Goal: Task Accomplishment & Management: Manage account settings

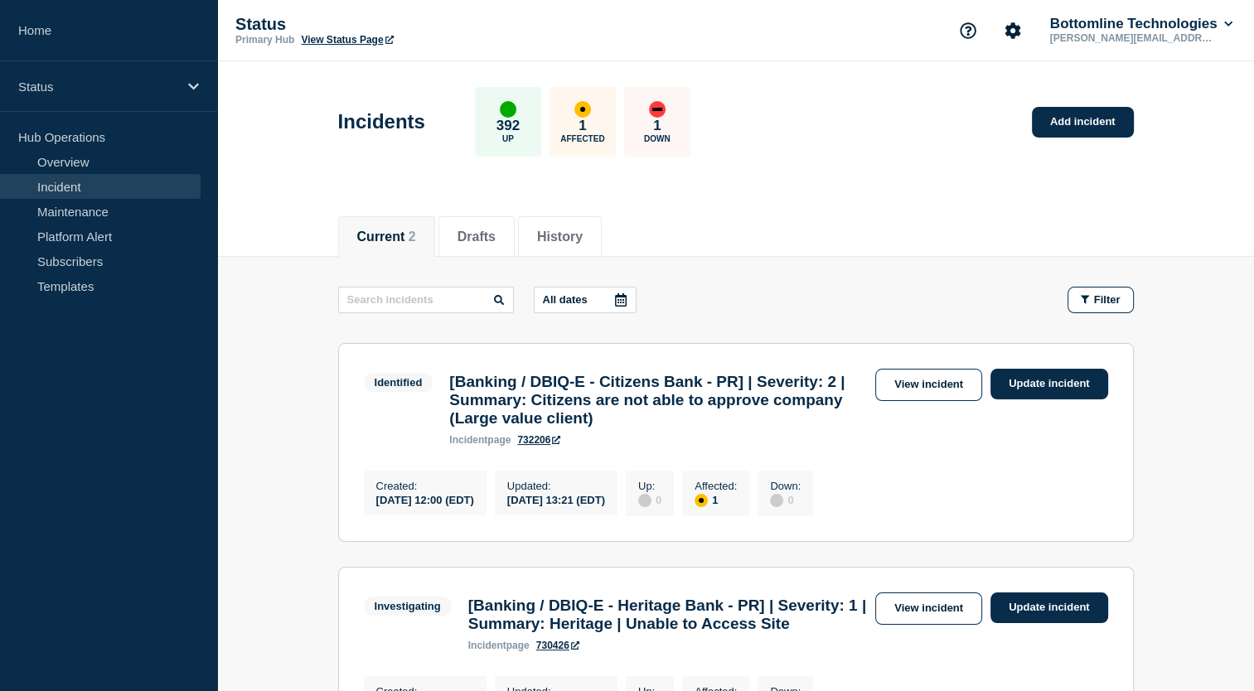
click at [103, 187] on link "Incident" at bounding box center [100, 186] width 201 height 25
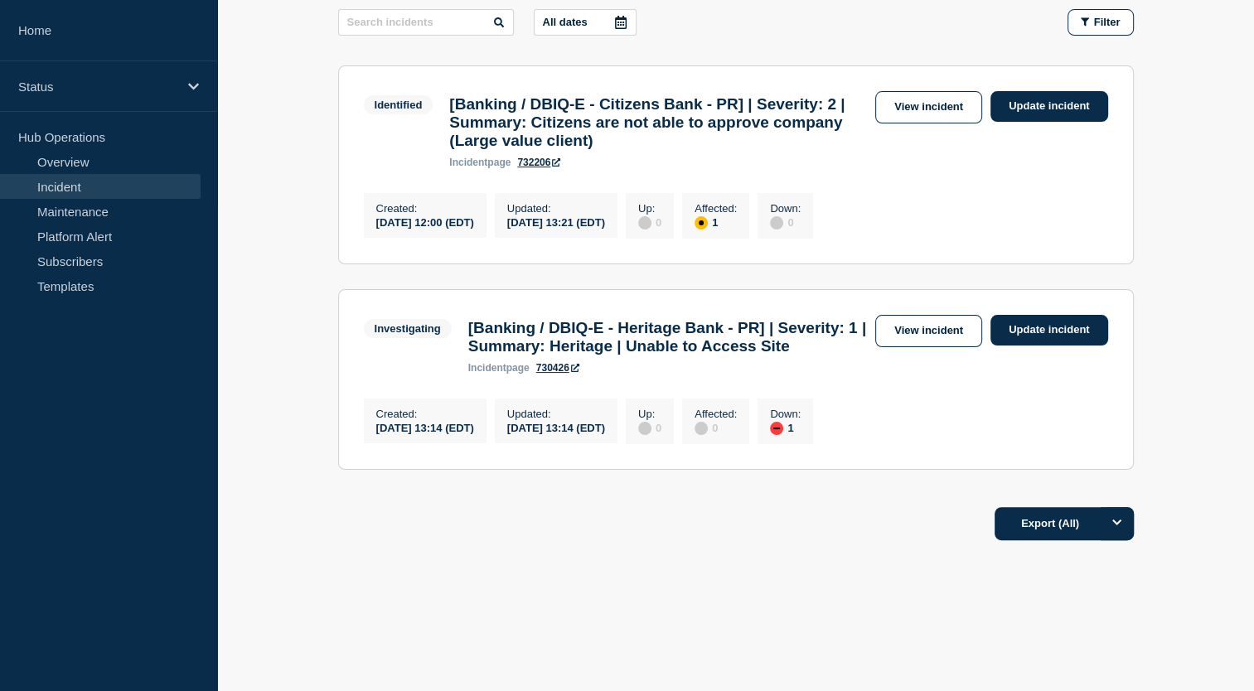
scroll to position [319, 0]
click at [68, 187] on link "Incident" at bounding box center [100, 186] width 201 height 25
click at [962, 315] on link "View incident" at bounding box center [928, 331] width 107 height 32
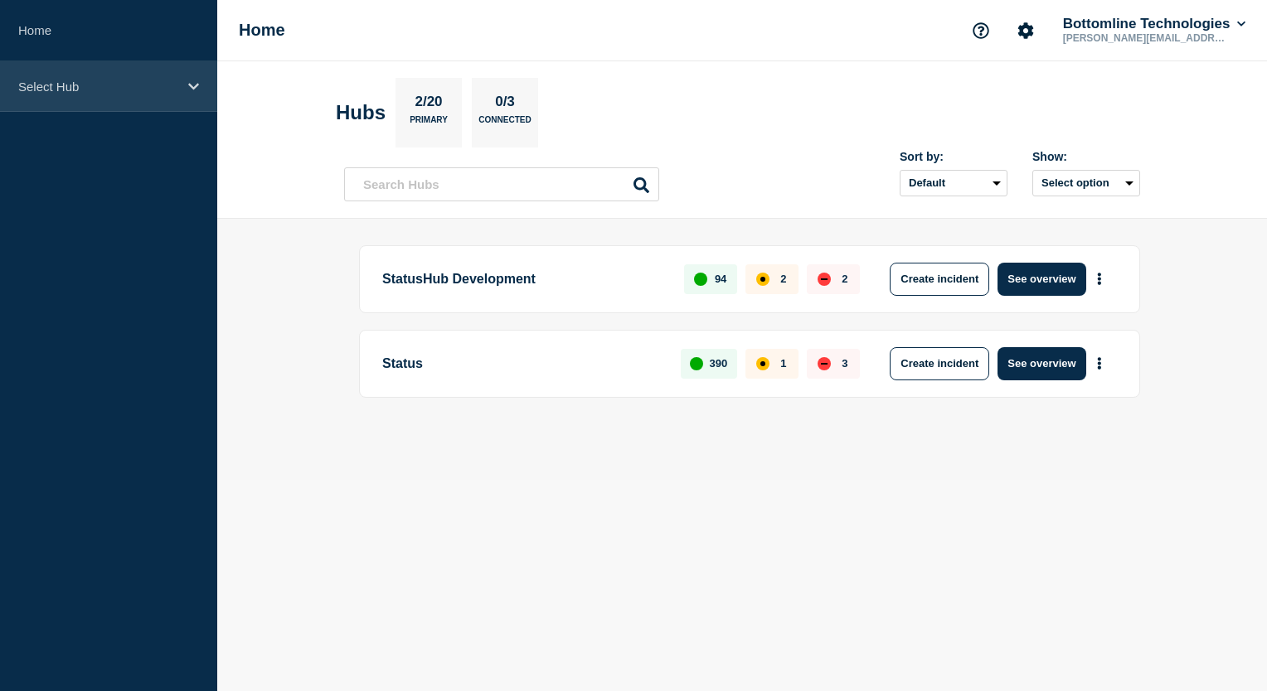
click at [193, 86] on icon at bounding box center [193, 86] width 11 height 12
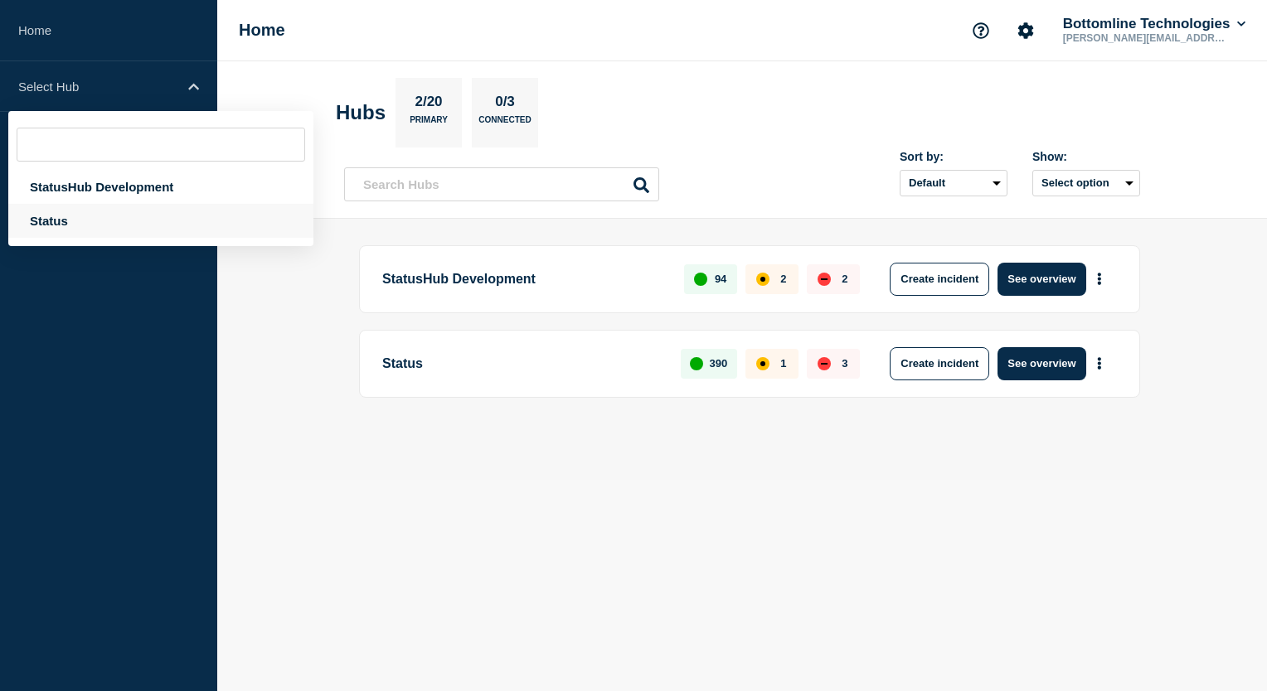
click at [51, 225] on div "Status" at bounding box center [160, 221] width 305 height 34
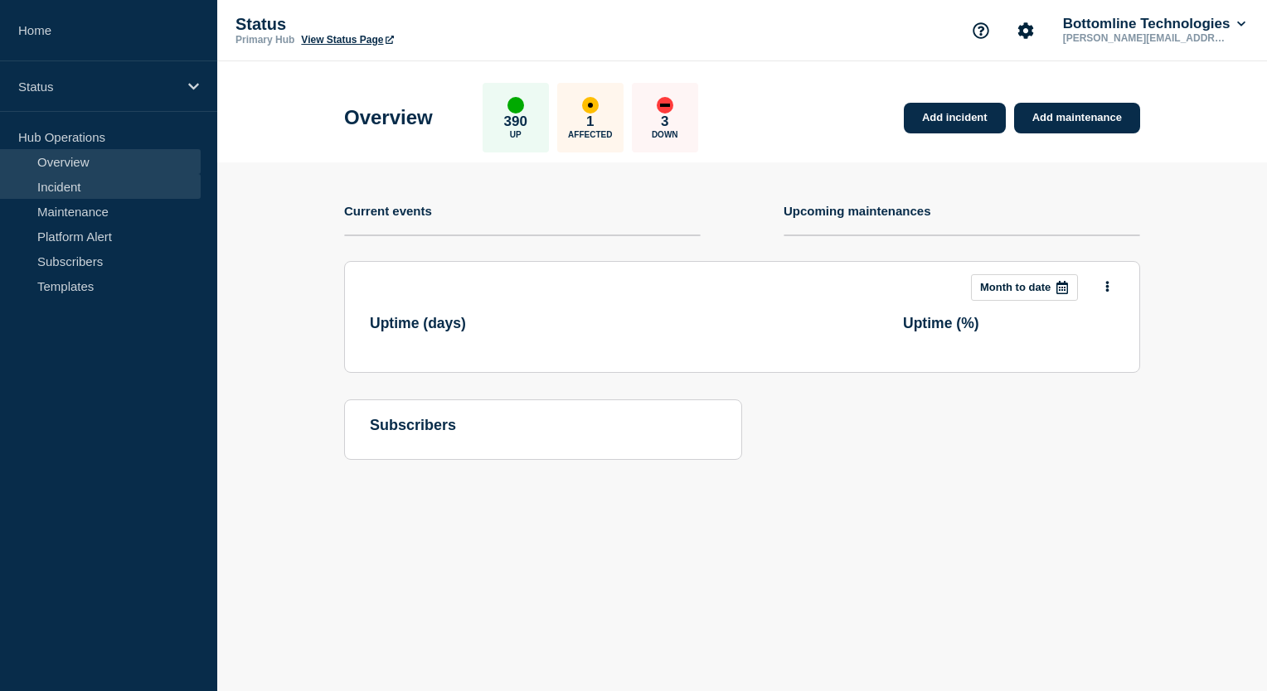
click at [84, 188] on link "Incident" at bounding box center [100, 186] width 201 height 25
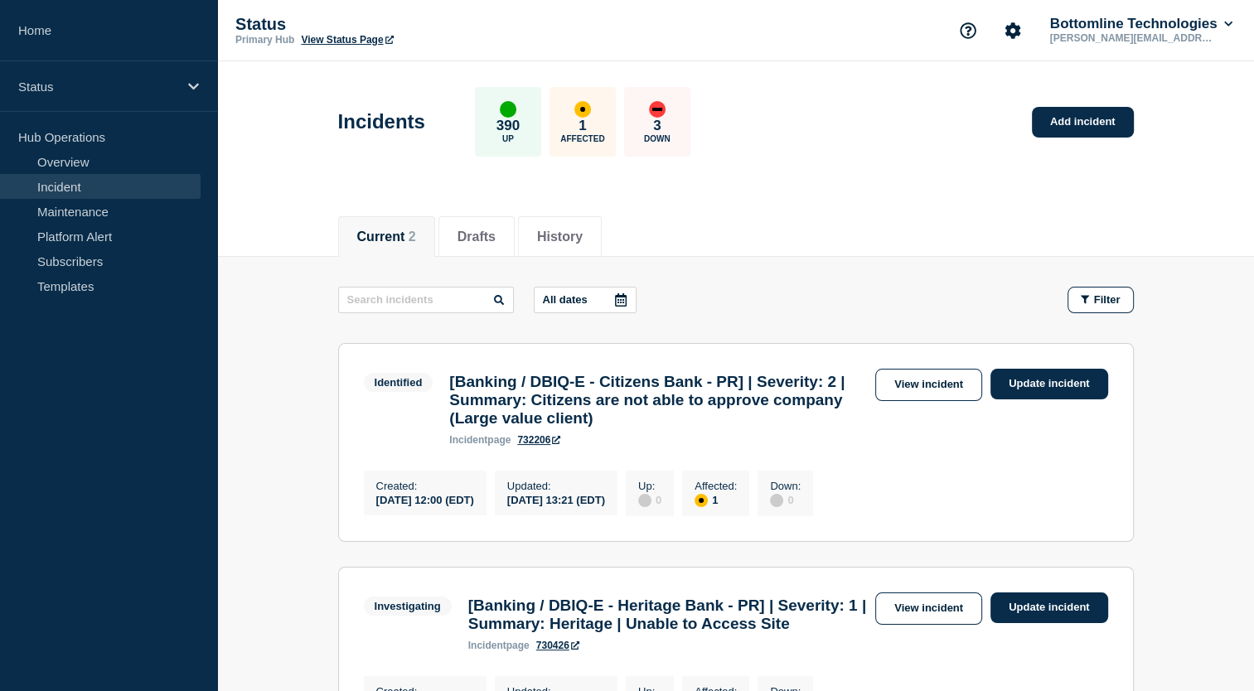
scroll to position [319, 0]
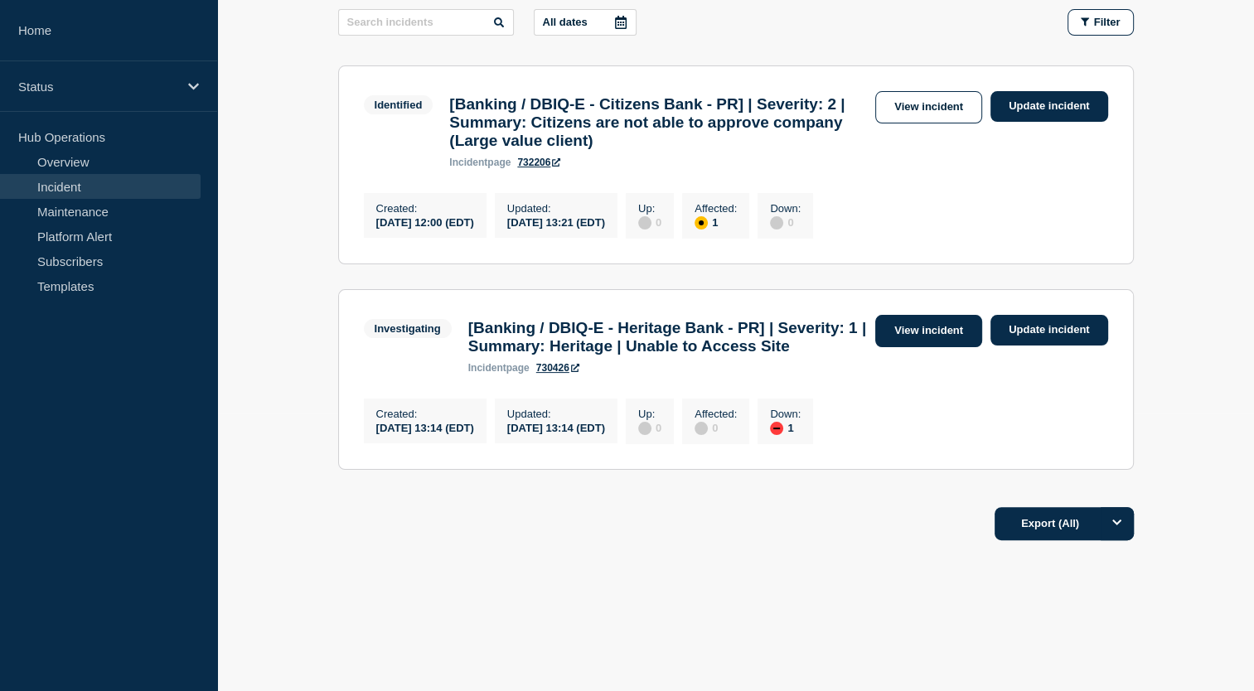
click at [938, 315] on link "View incident" at bounding box center [928, 331] width 107 height 32
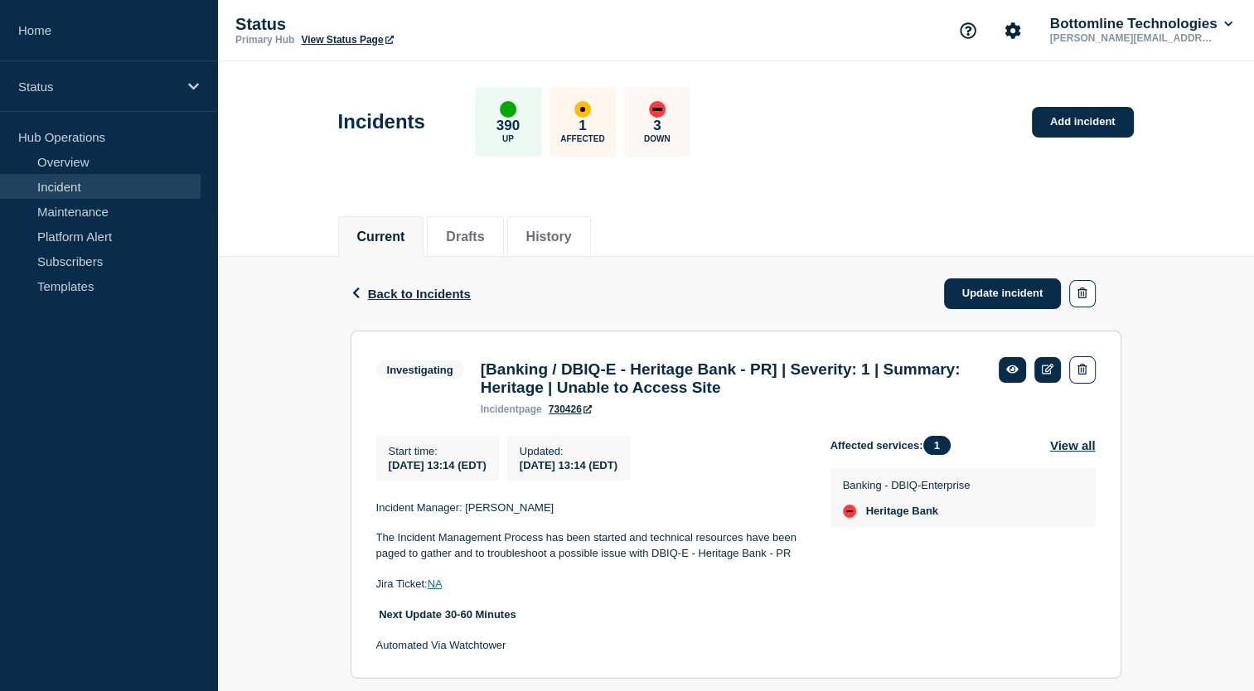
scroll to position [46, 0]
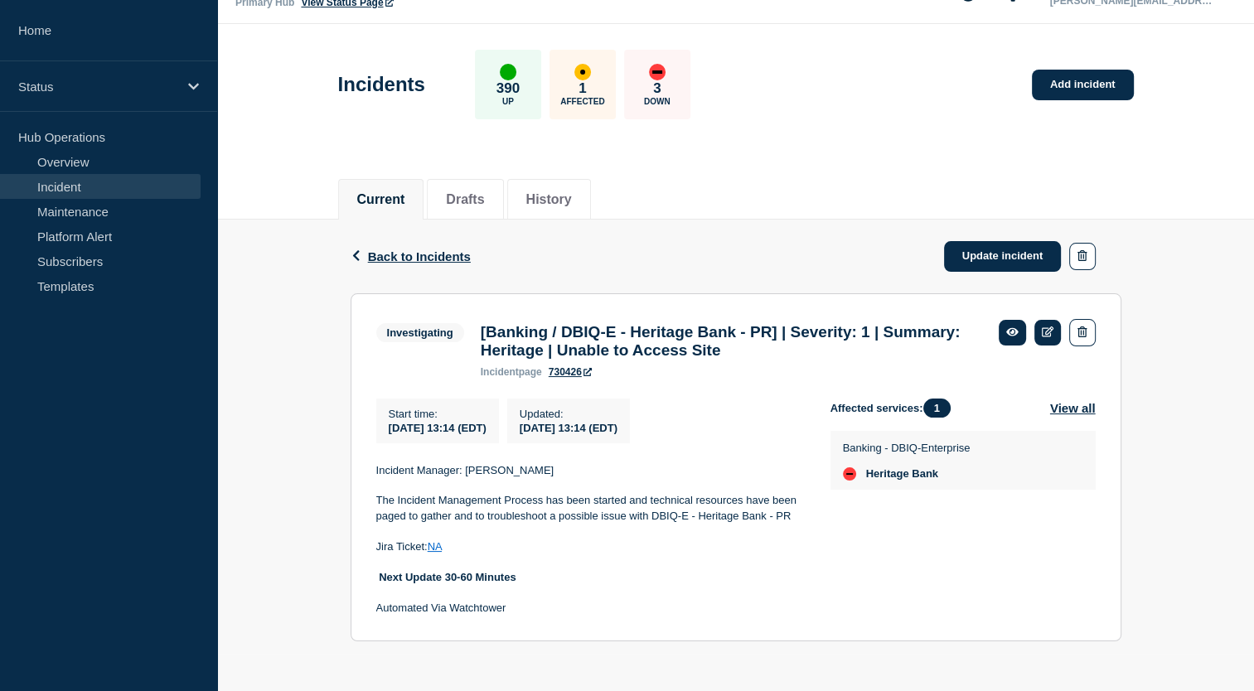
click at [380, 236] on div "Back Back to Incidents Update incident" at bounding box center [736, 257] width 771 height 74
click at [384, 250] on span "Back to Incidents" at bounding box center [419, 257] width 103 height 14
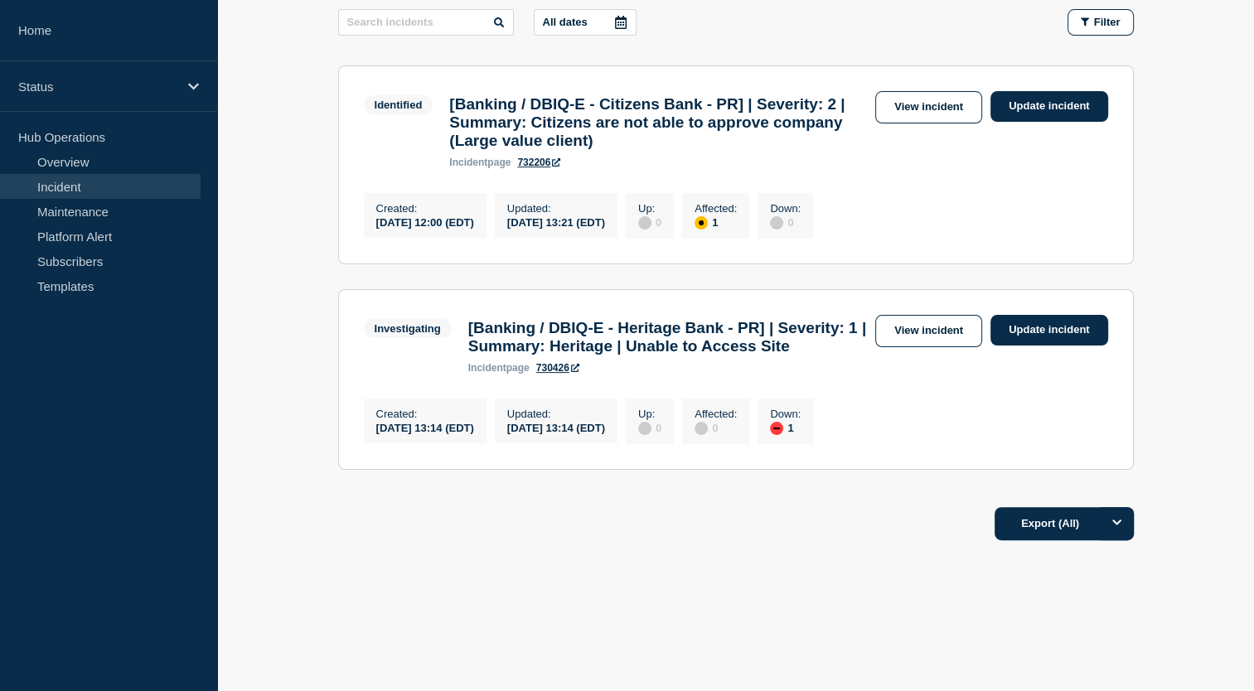
scroll to position [159, 0]
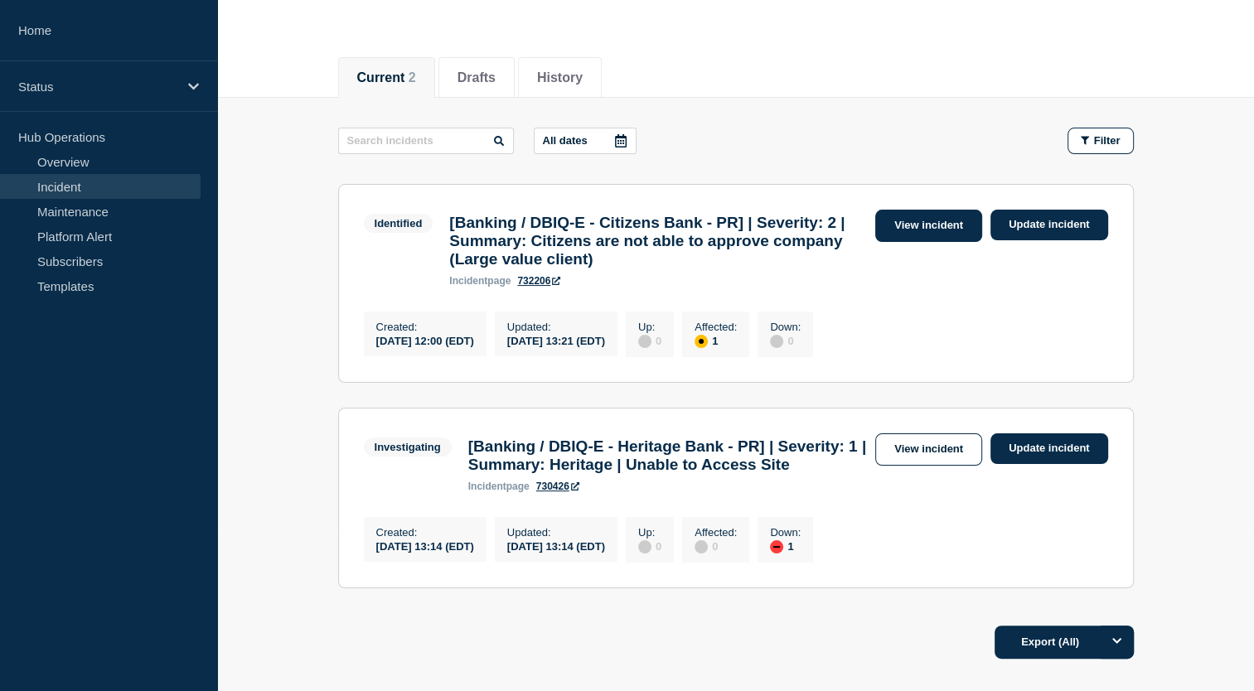
click at [908, 224] on link "View incident" at bounding box center [928, 226] width 107 height 32
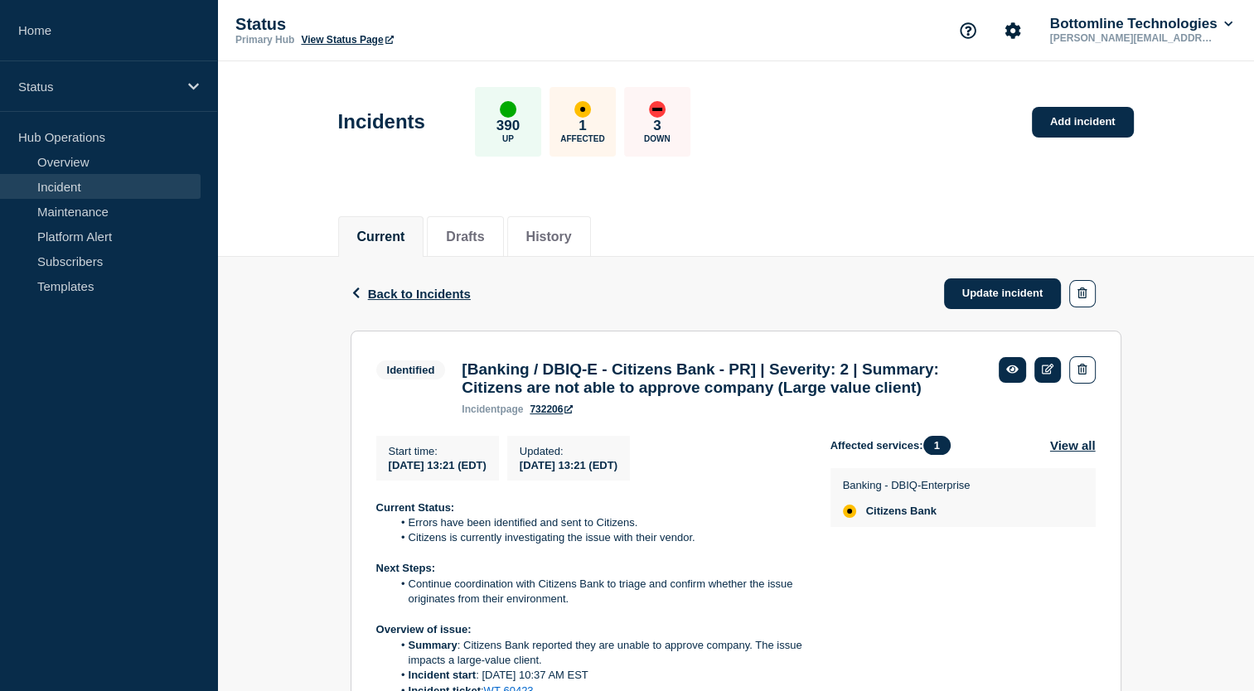
scroll to position [181, 0]
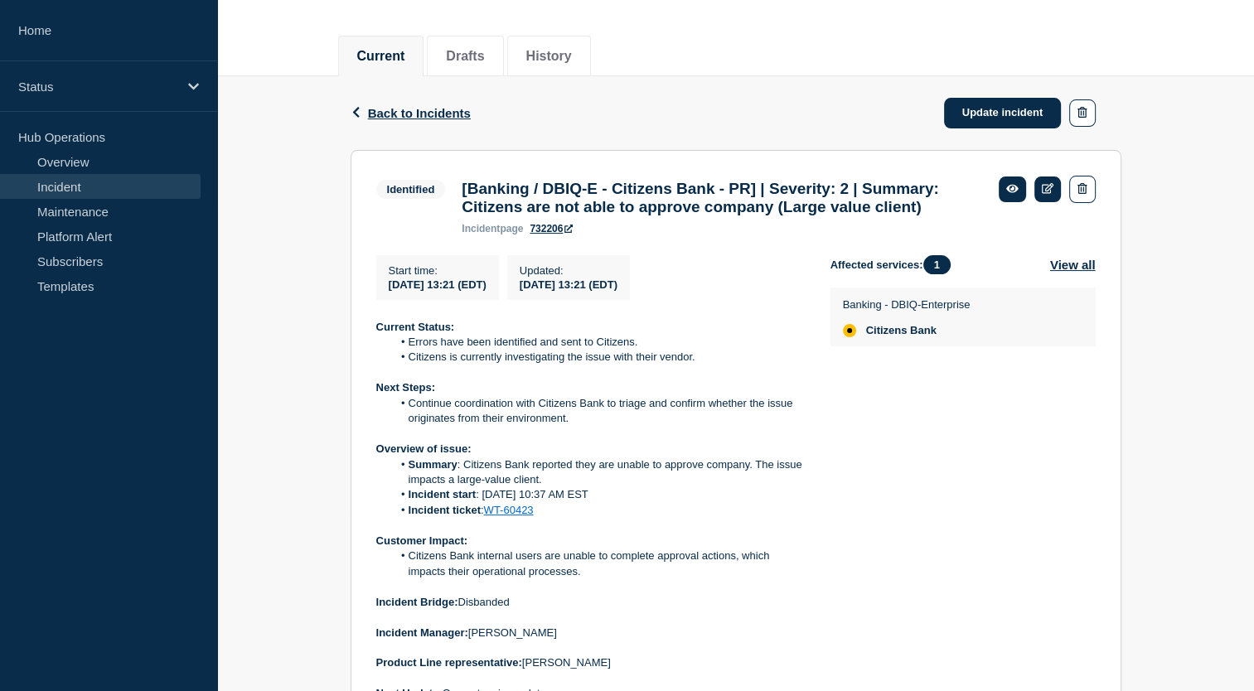
click at [510, 516] on link "WT-60423" at bounding box center [509, 510] width 50 height 12
click at [381, 110] on span "Back to Incidents" at bounding box center [419, 113] width 103 height 14
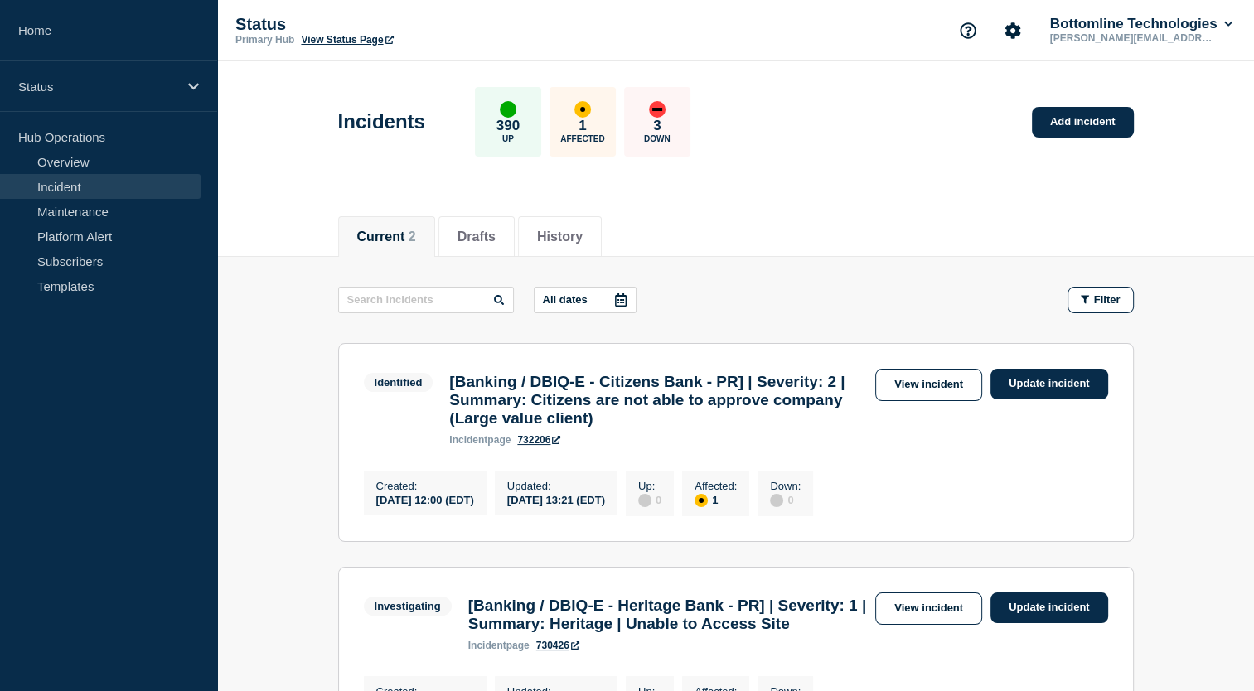
scroll to position [319, 0]
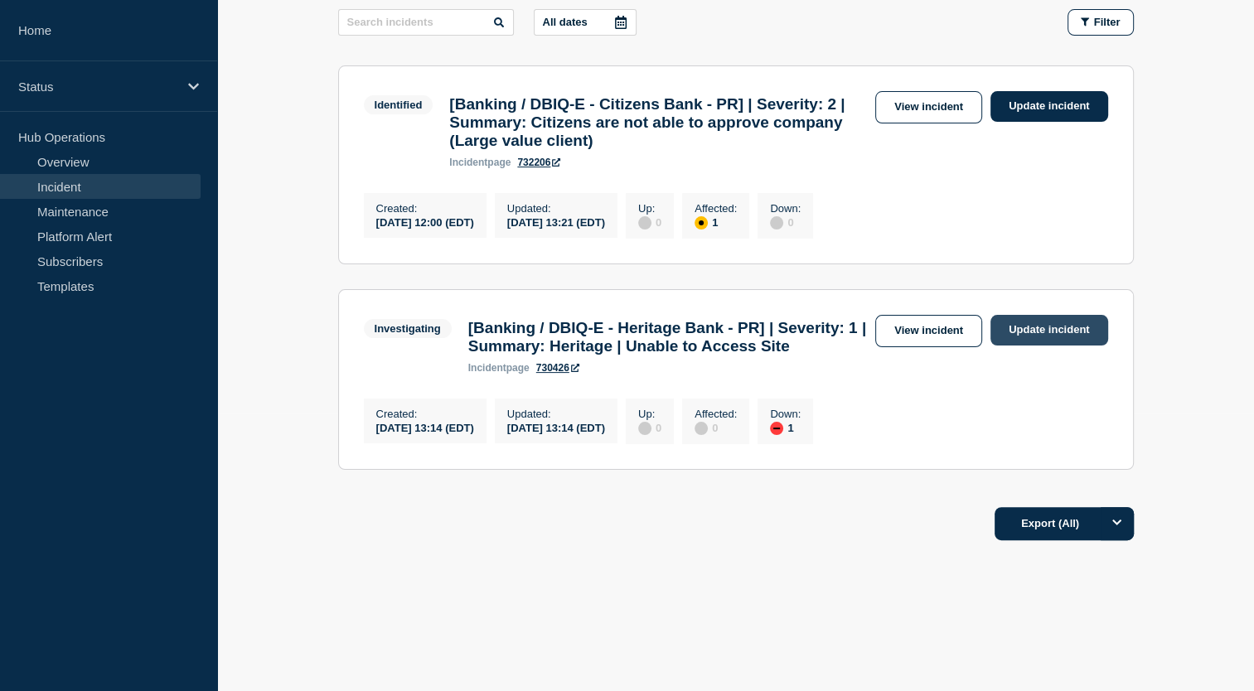
click at [1031, 315] on link "Update incident" at bounding box center [1050, 330] width 118 height 31
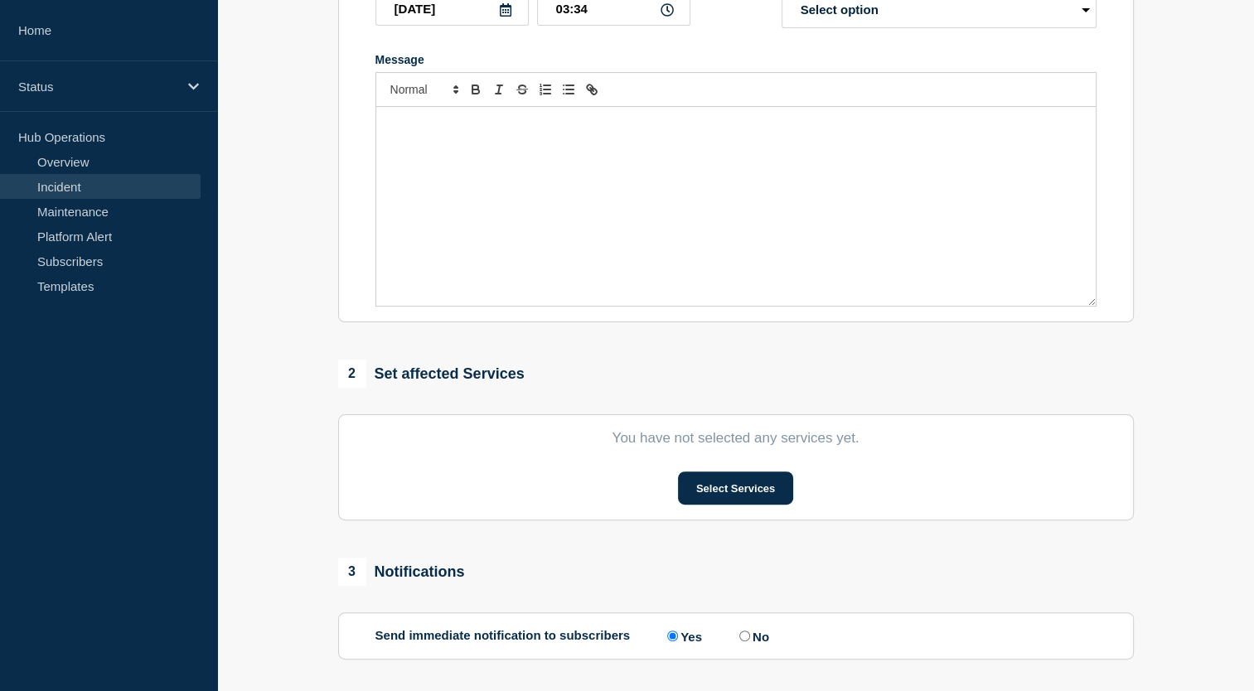
type input "[Banking / DBIQ-E - Heritage Bank - PR] | Severity: 1 | Summary: Heritage | Una…"
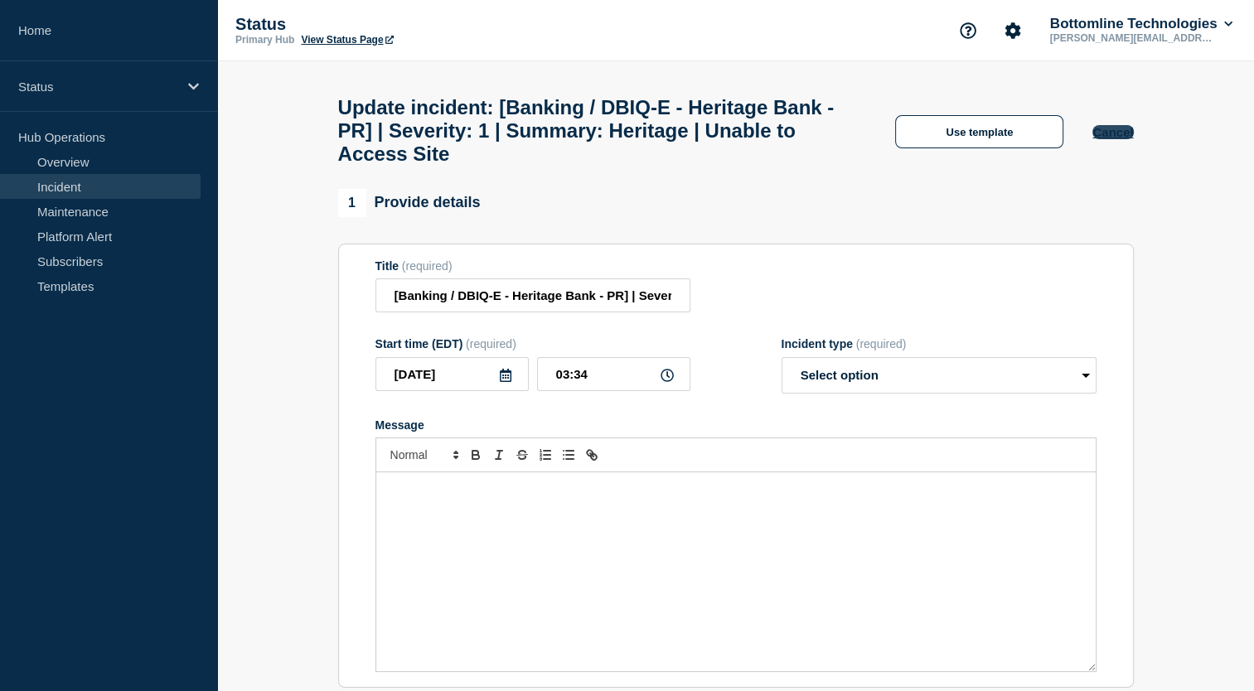
click at [1105, 139] on button "Cancel" at bounding box center [1113, 132] width 41 height 14
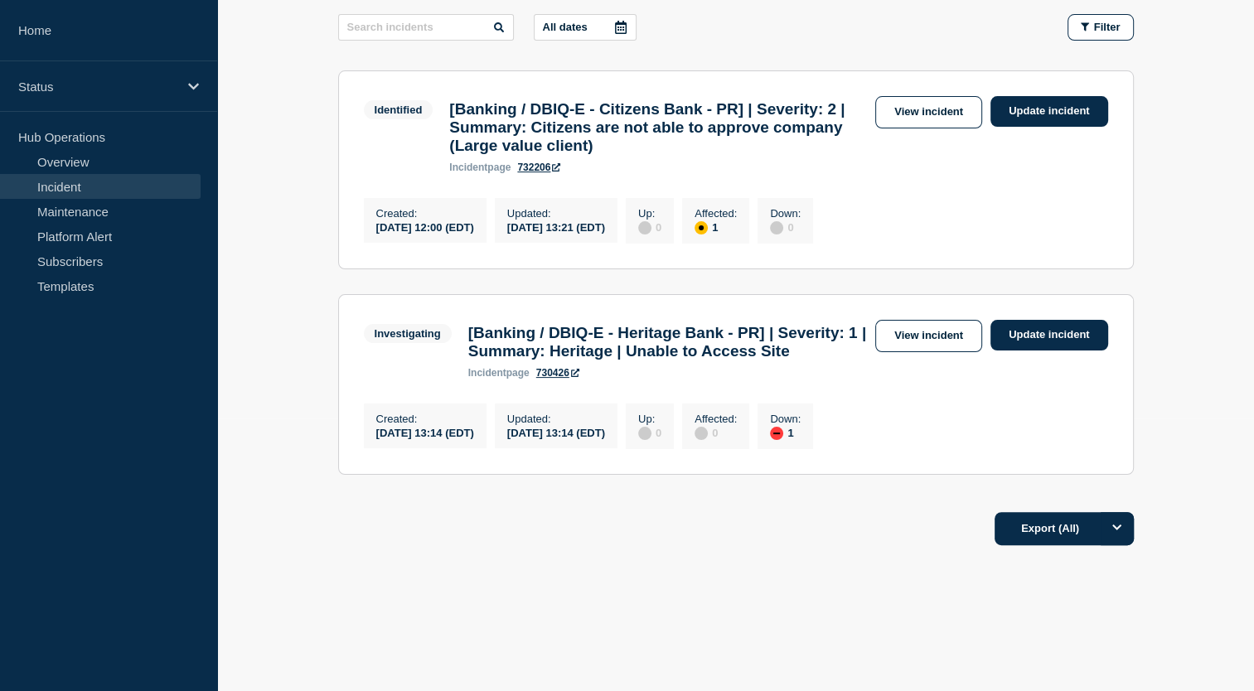
scroll to position [319, 0]
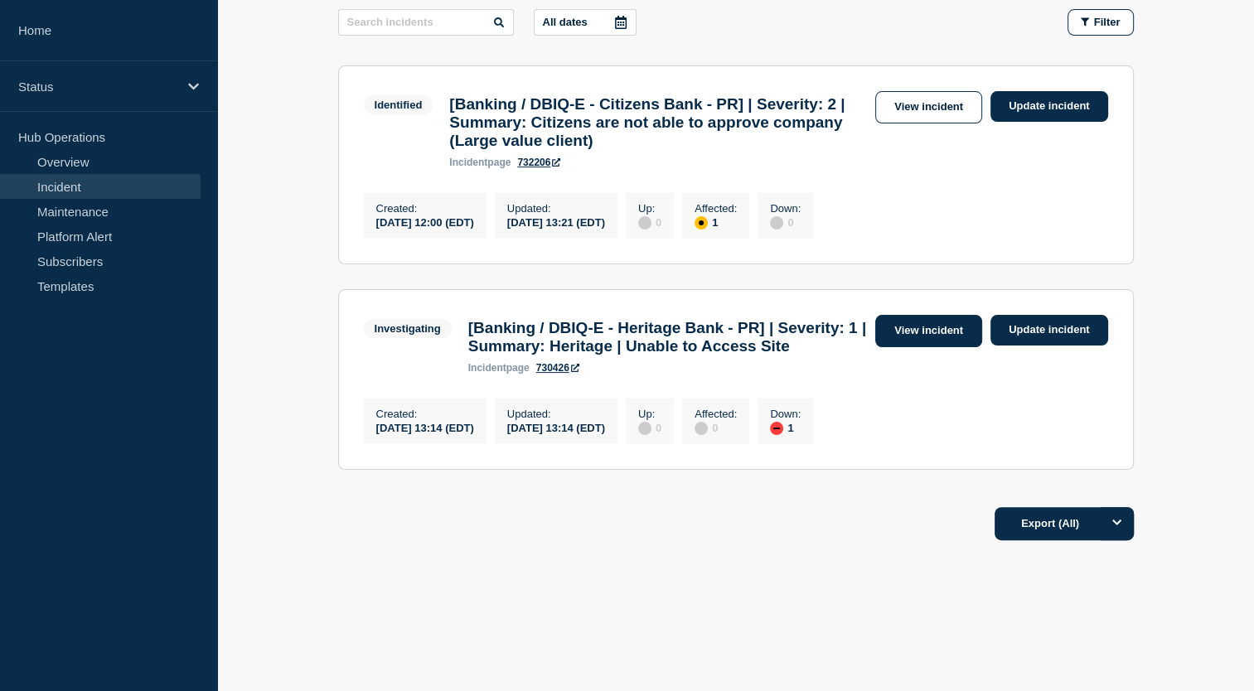
click at [914, 315] on link "View incident" at bounding box center [928, 331] width 107 height 32
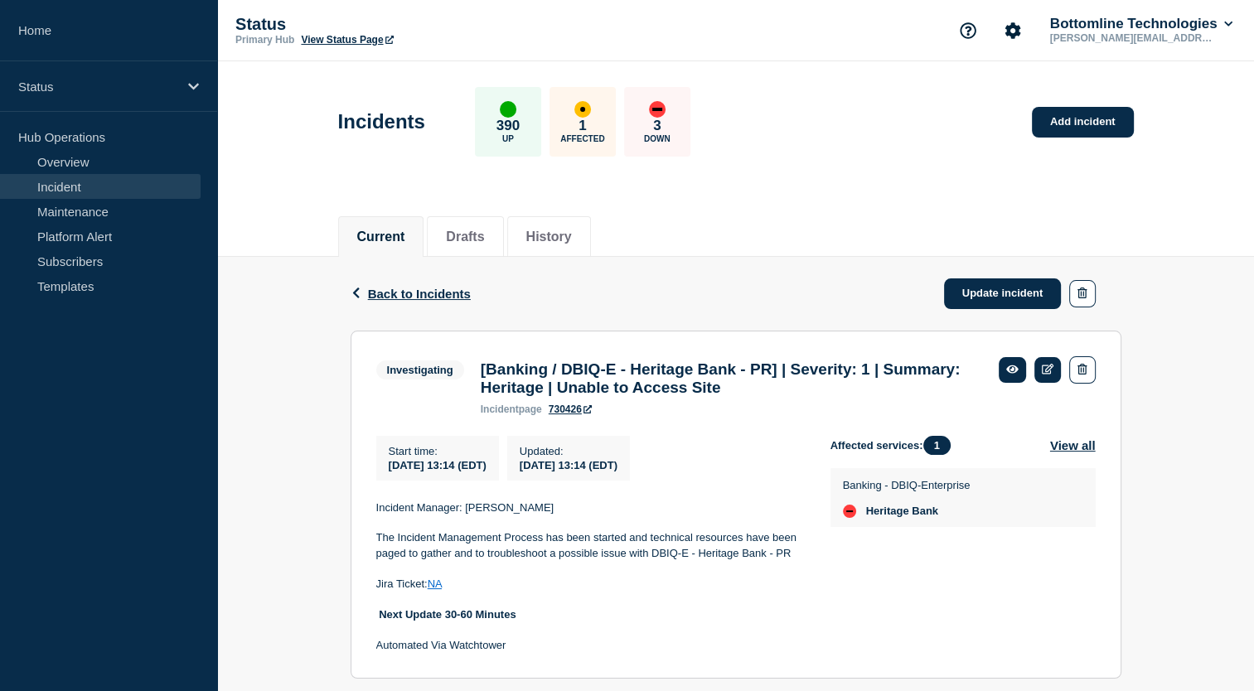
scroll to position [46, 0]
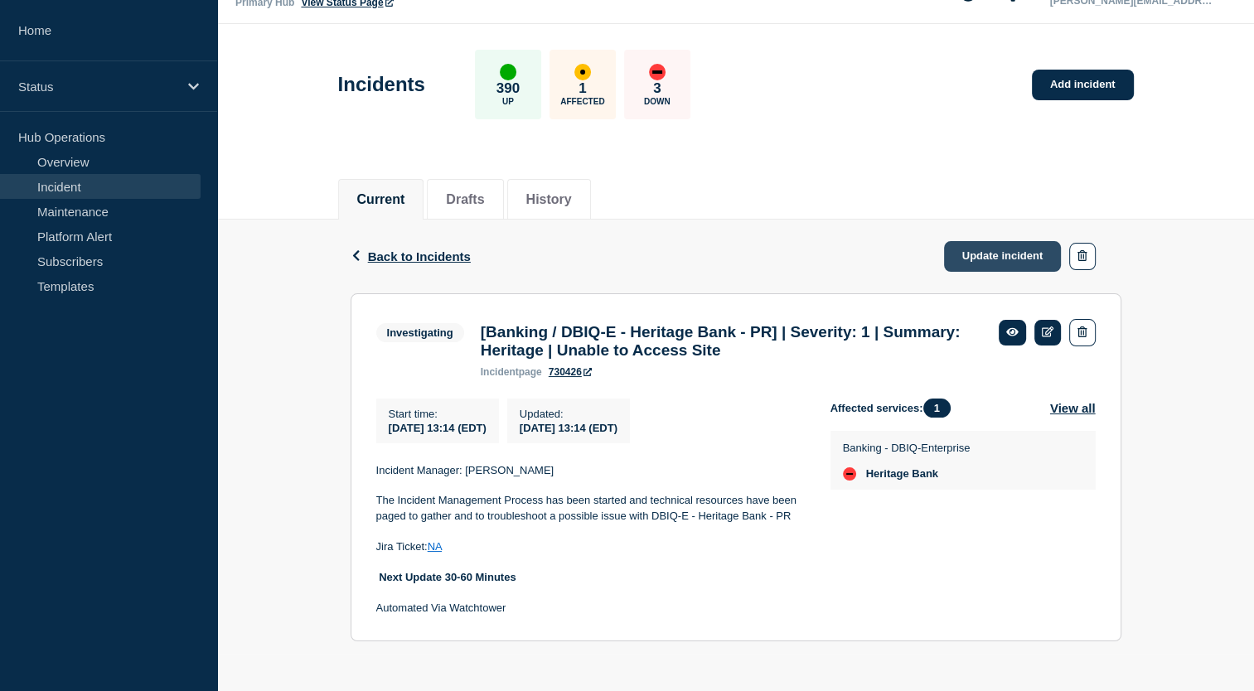
click at [971, 249] on link "Update incident" at bounding box center [1003, 256] width 118 height 31
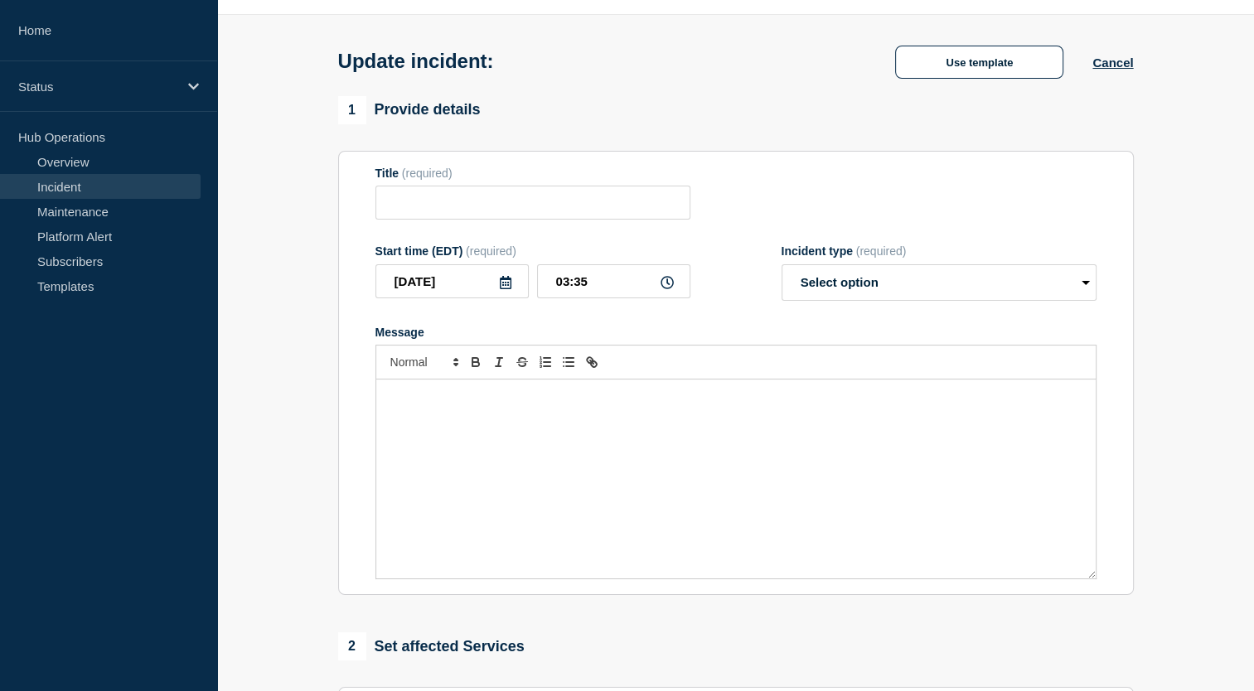
type input "[Banking / DBIQ-E - Heritage Bank - PR] | Severity: 1 | Summary: Heritage | Una…"
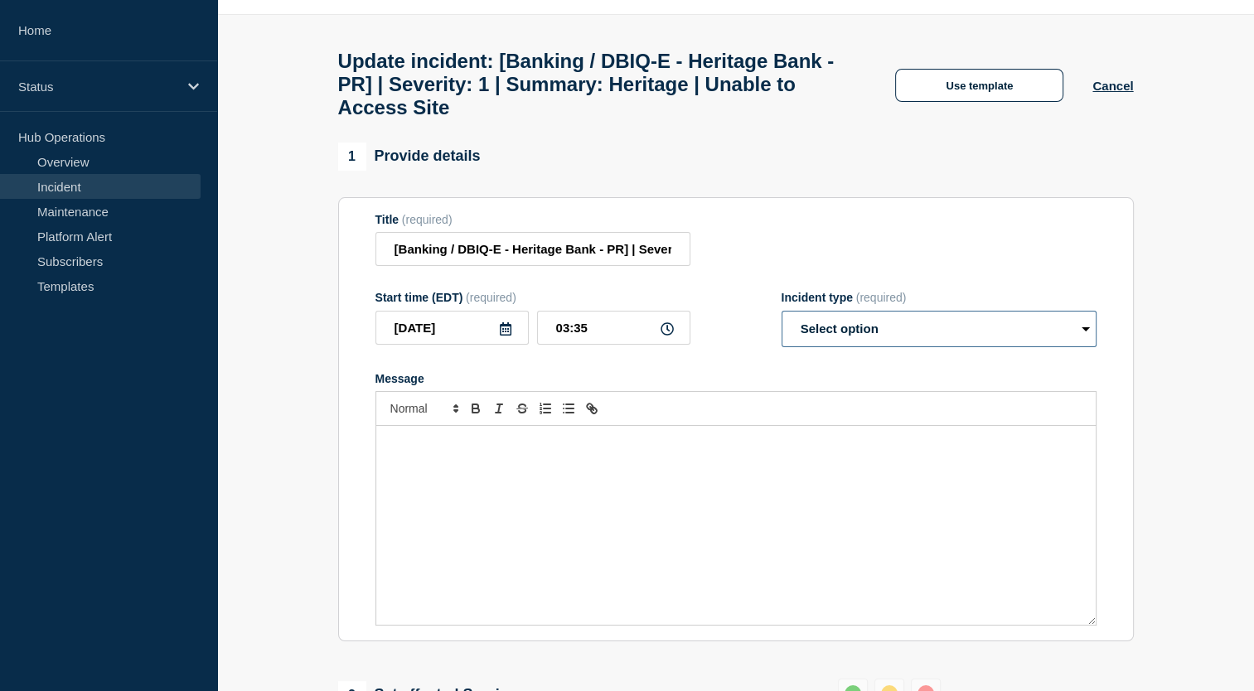
click at [869, 346] on select "Select option Investigating Identified Monitoring Resolved" at bounding box center [939, 329] width 315 height 36
select select "resolved"
click at [782, 325] on select "Select option Investigating Identified Monitoring Resolved" at bounding box center [939, 329] width 315 height 36
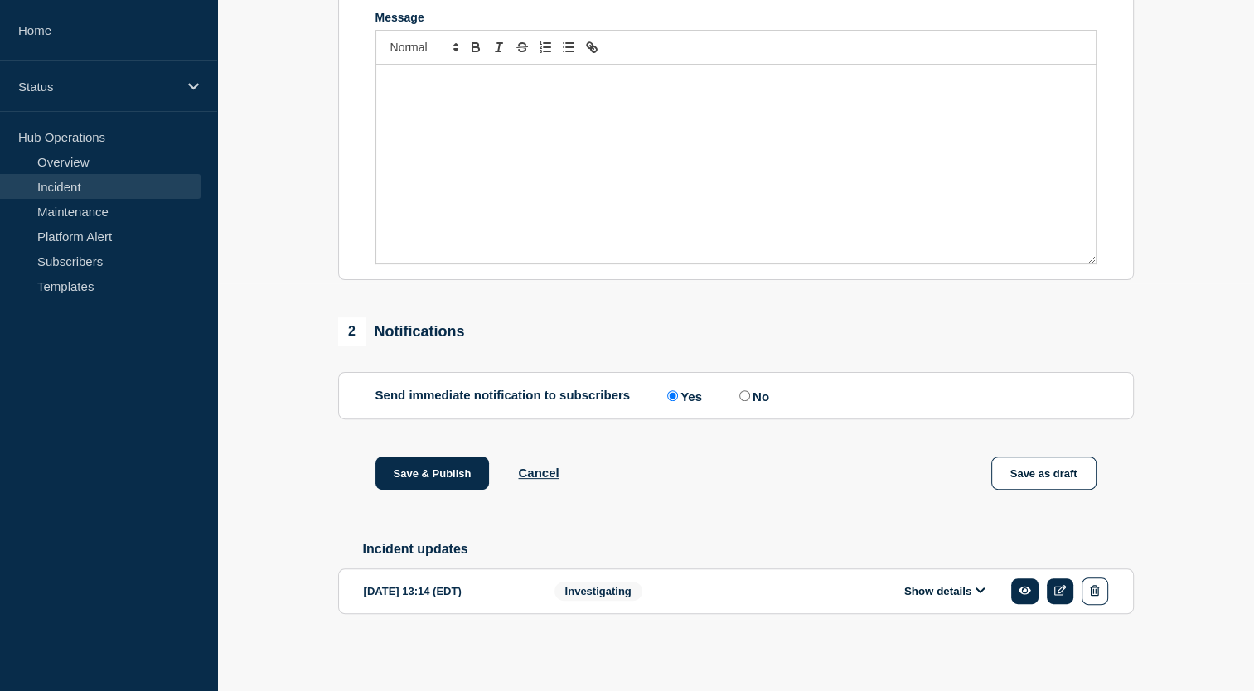
scroll to position [414, 0]
click at [745, 401] on input "No" at bounding box center [744, 395] width 11 height 11
radio input "true"
radio input "false"
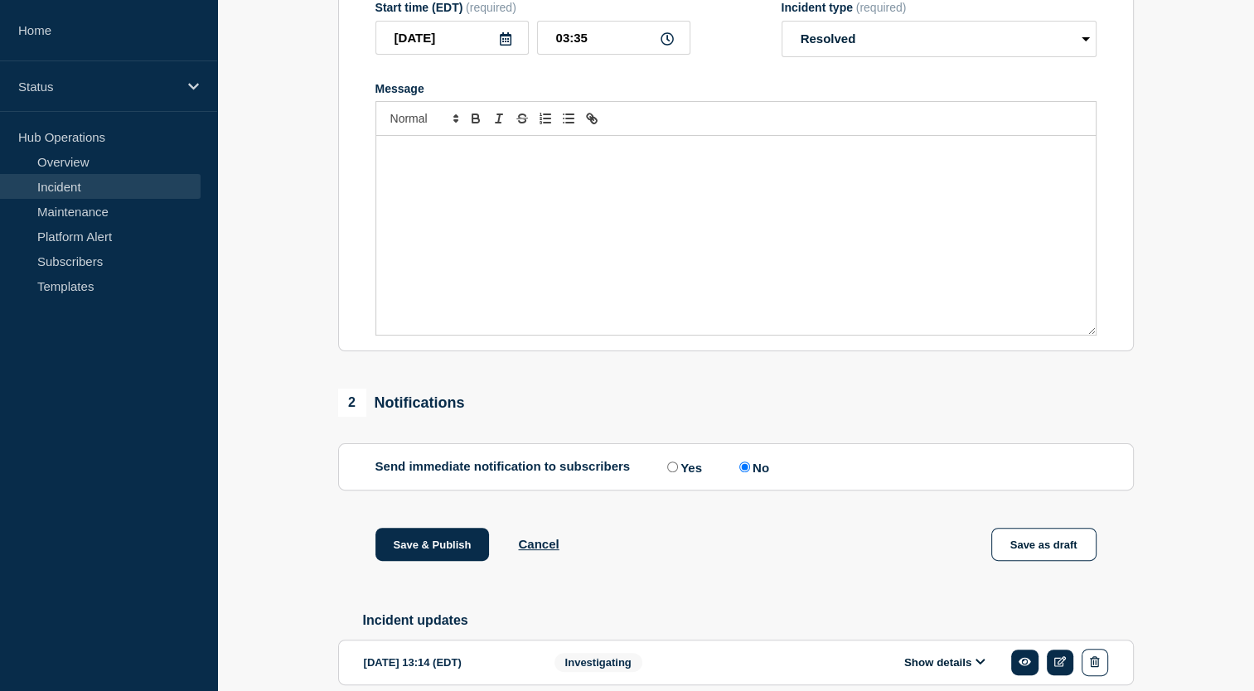
scroll to position [425, 0]
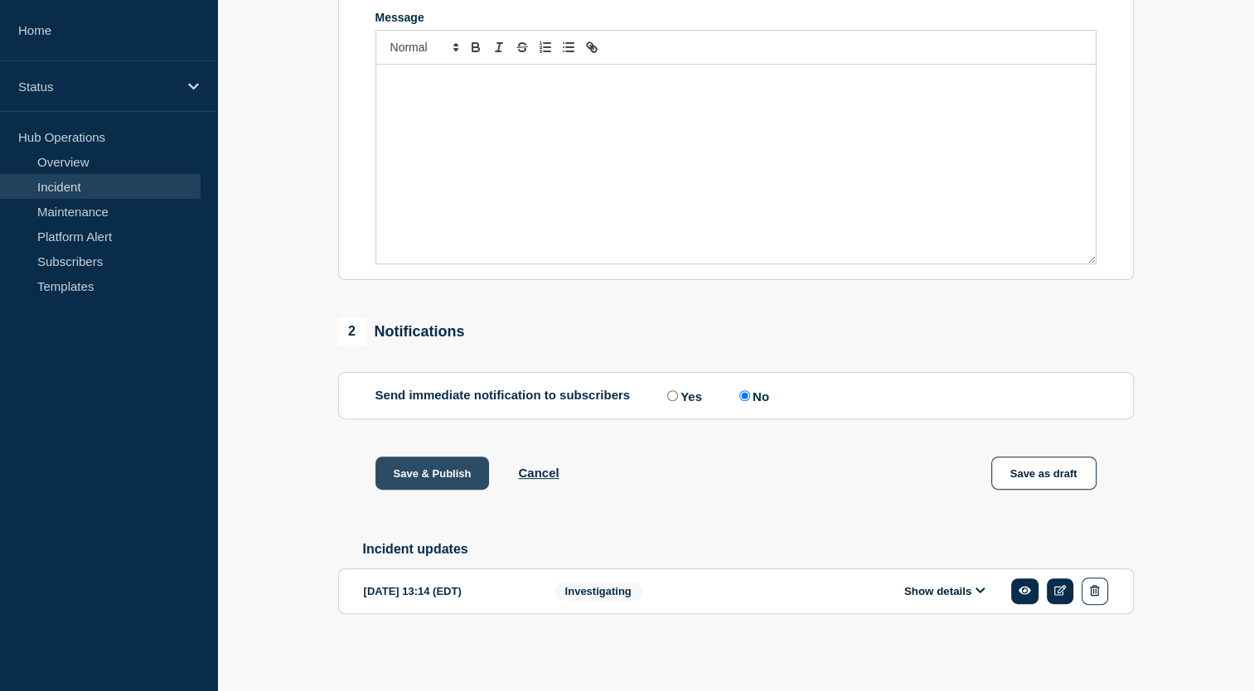
click at [438, 473] on button "Save & Publish" at bounding box center [433, 473] width 114 height 33
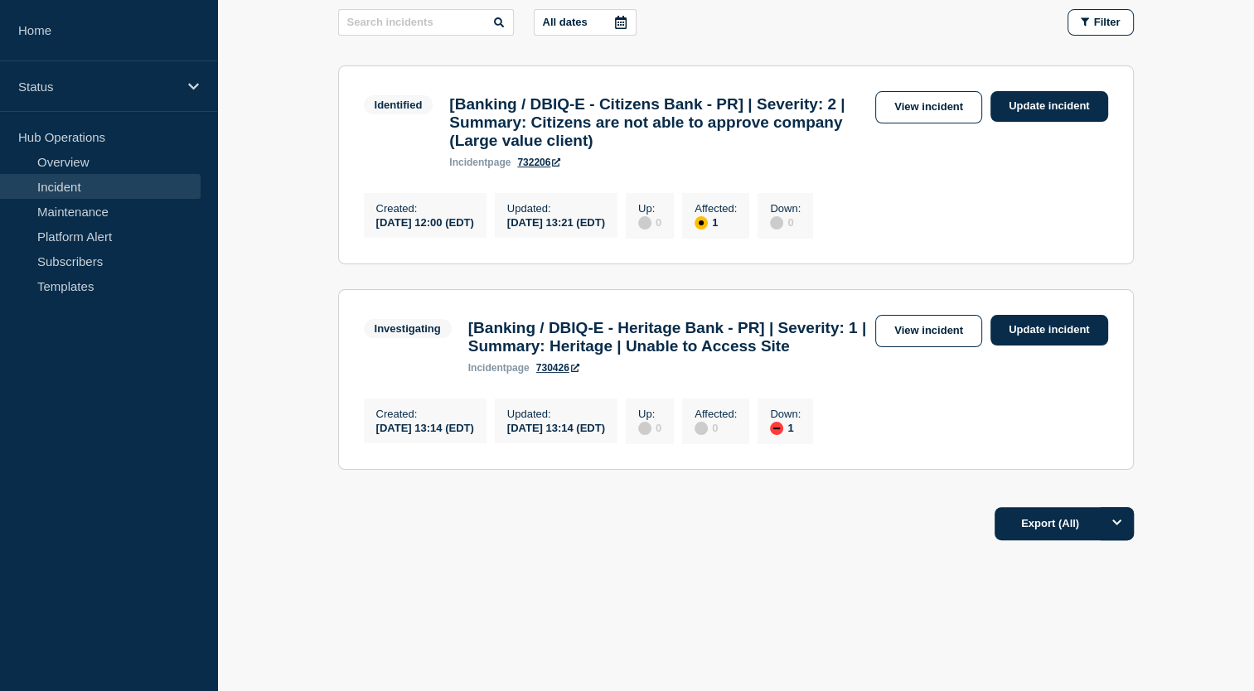
scroll to position [298, 0]
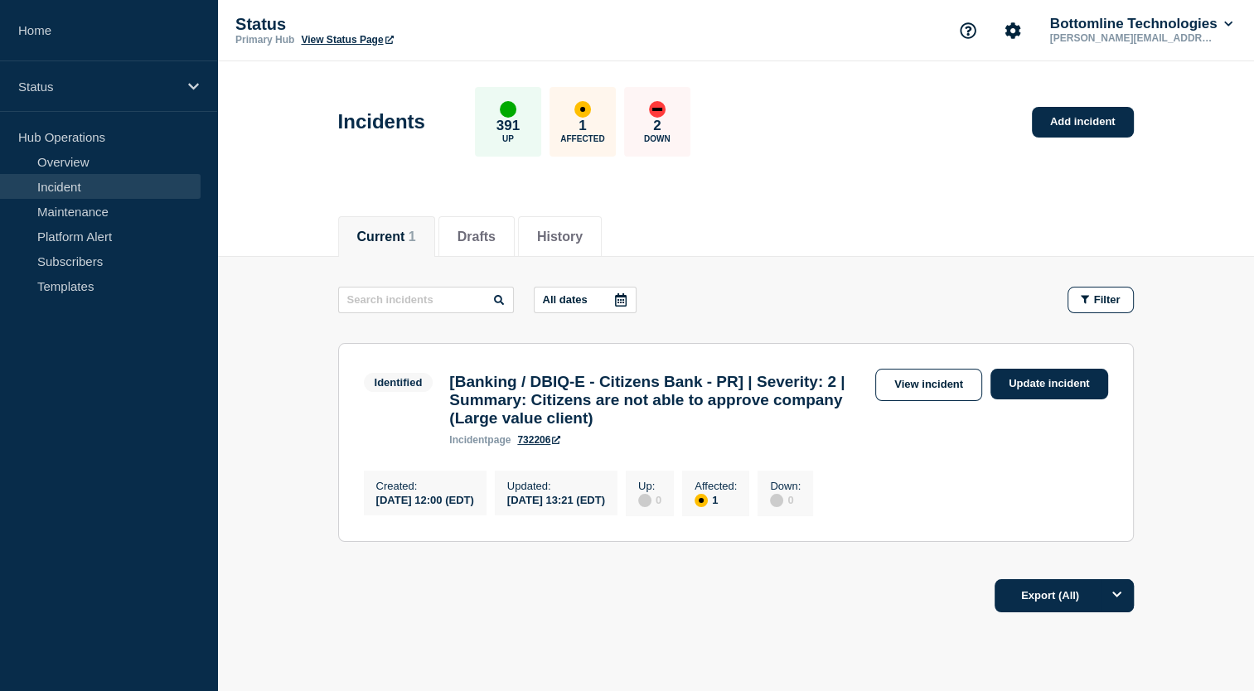
click at [908, 634] on footer "Export (All)" at bounding box center [735, 603] width 1037 height 72
